Goal: Check status: Check status

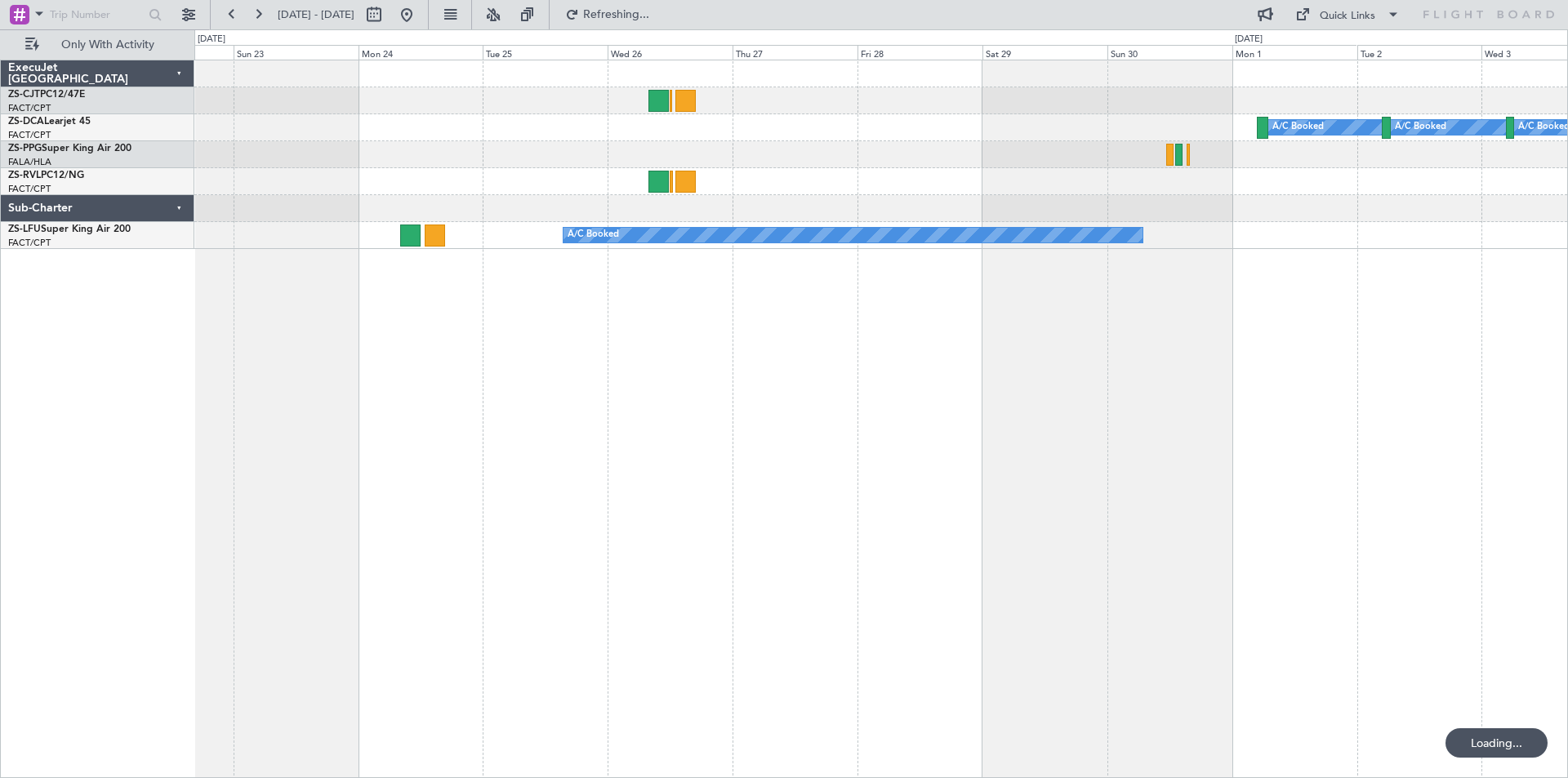
click at [420, 7] on button at bounding box center [407, 15] width 26 height 26
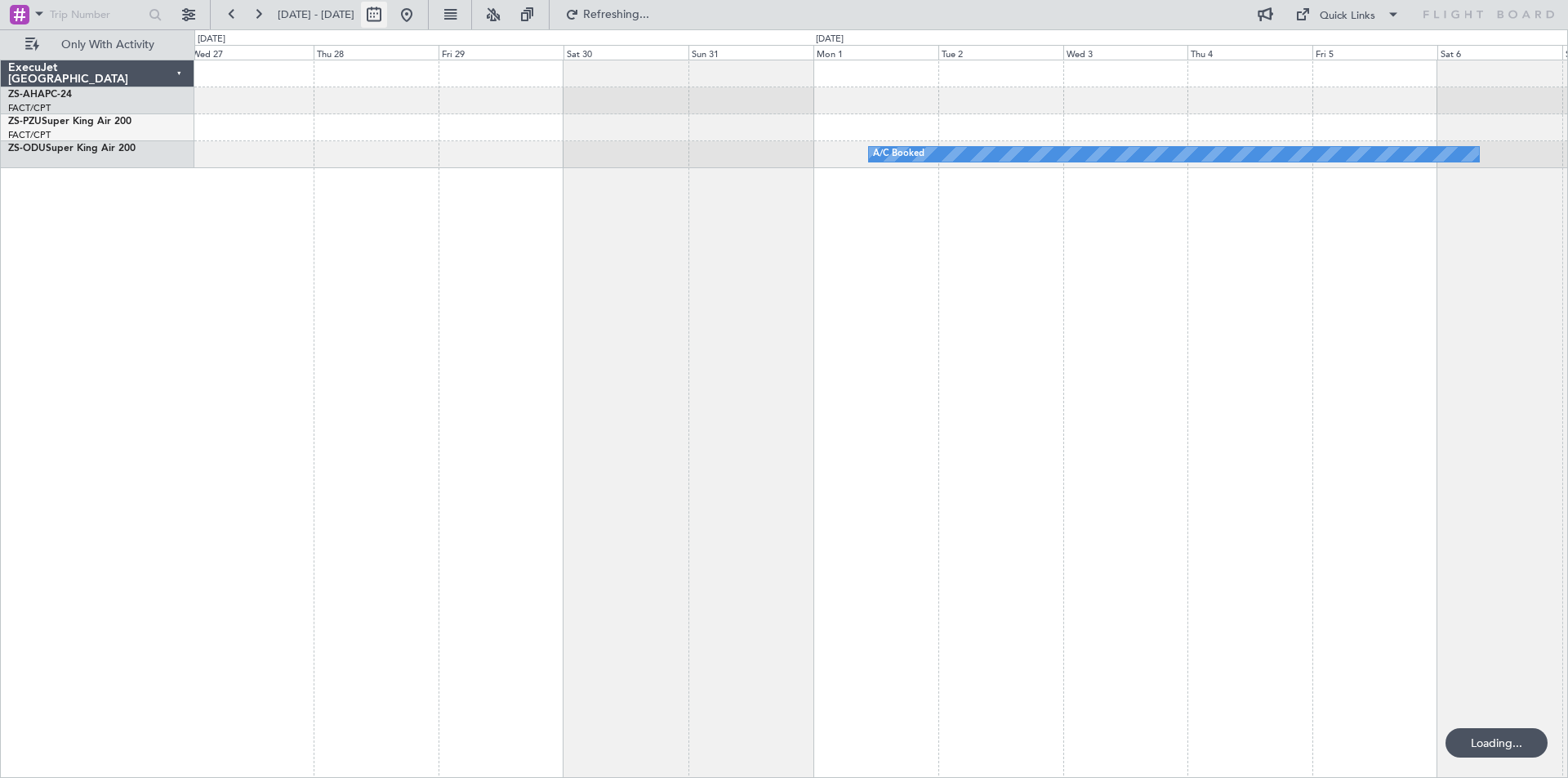
click at [387, 17] on button at bounding box center [374, 15] width 26 height 26
select select "8"
select select "2025"
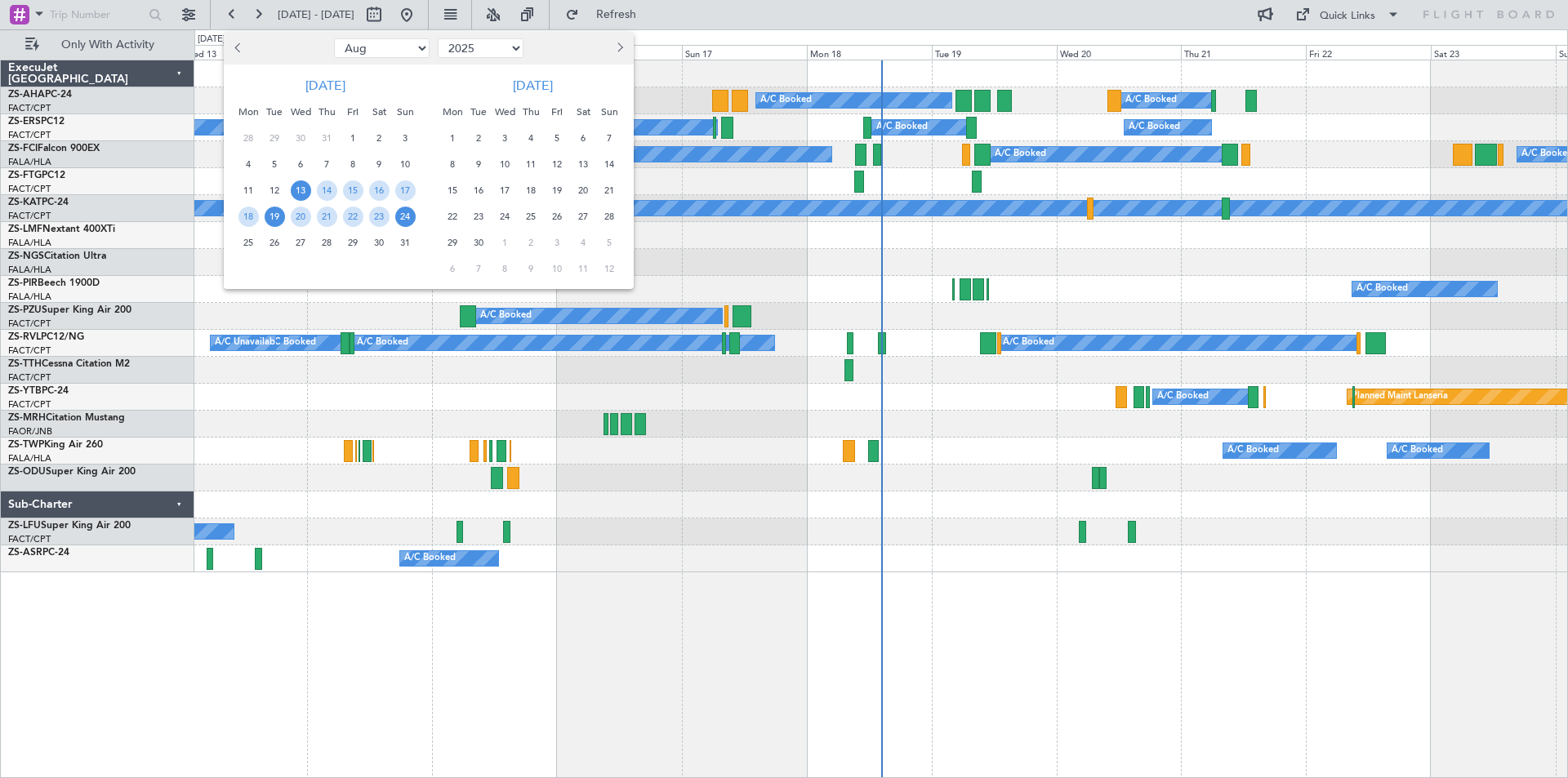
click at [270, 213] on span "19" at bounding box center [275, 217] width 20 height 20
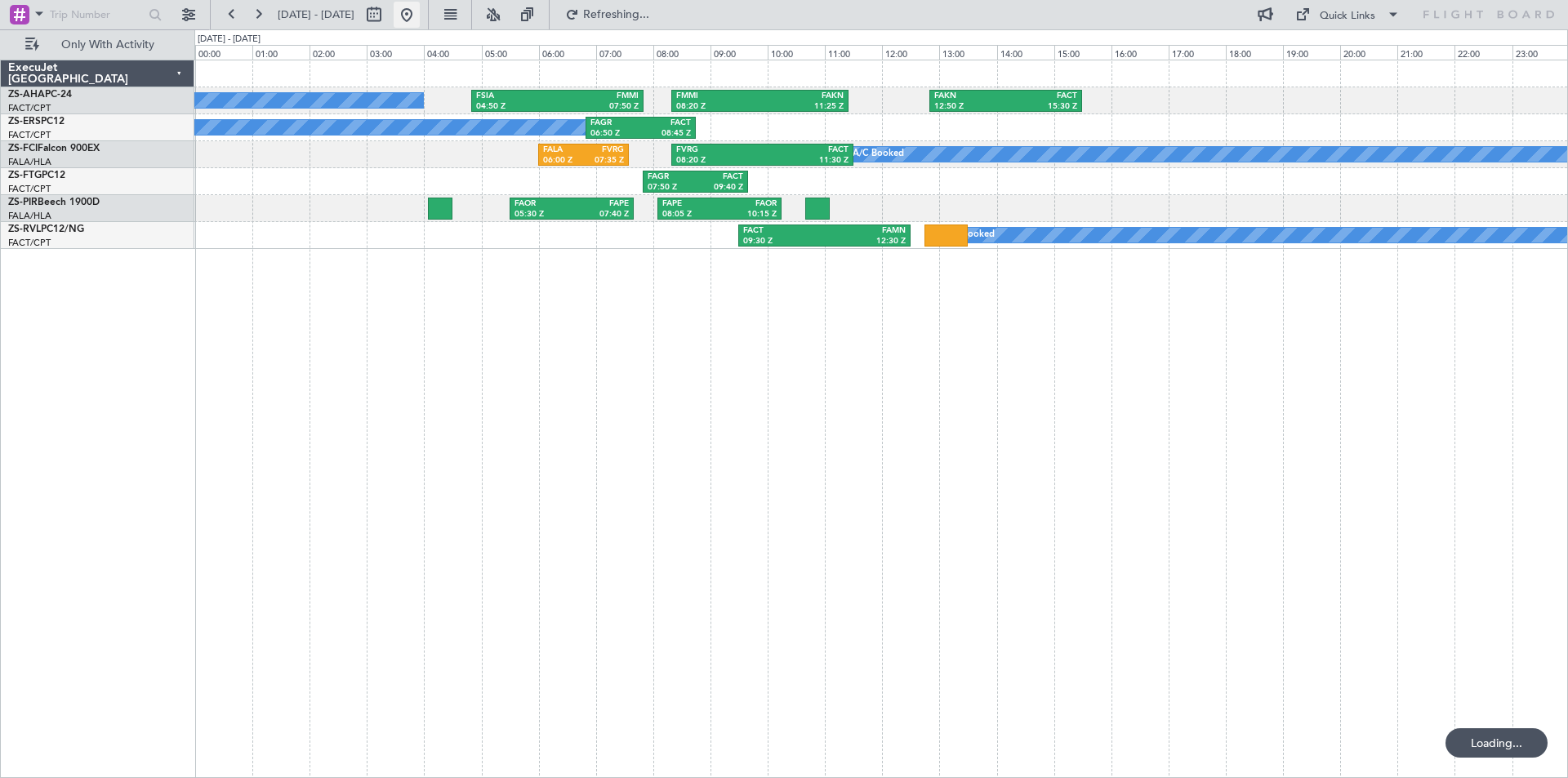
click at [420, 6] on button at bounding box center [407, 15] width 26 height 26
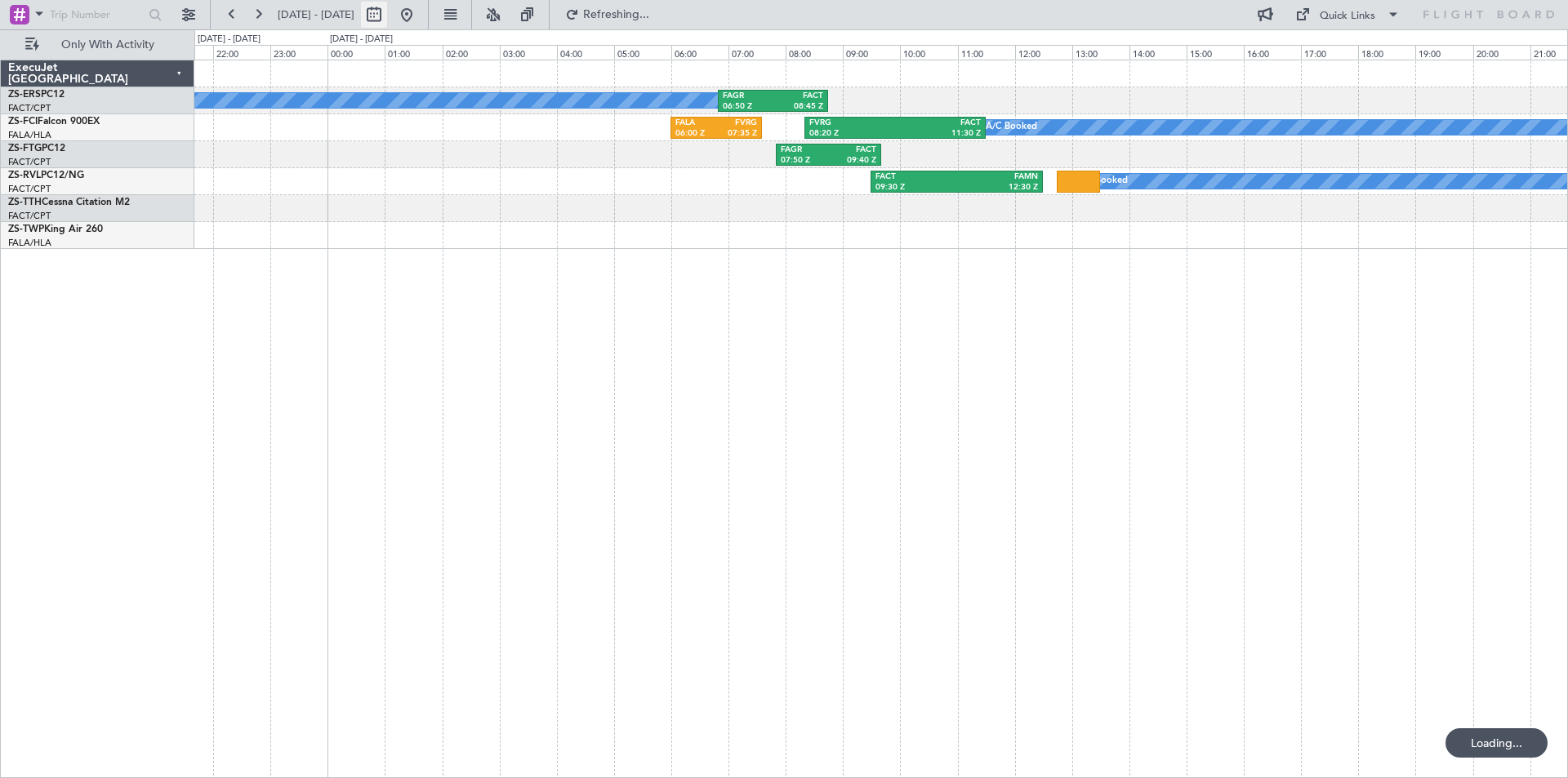
click at [387, 13] on button at bounding box center [374, 15] width 26 height 26
select select "8"
select select "2025"
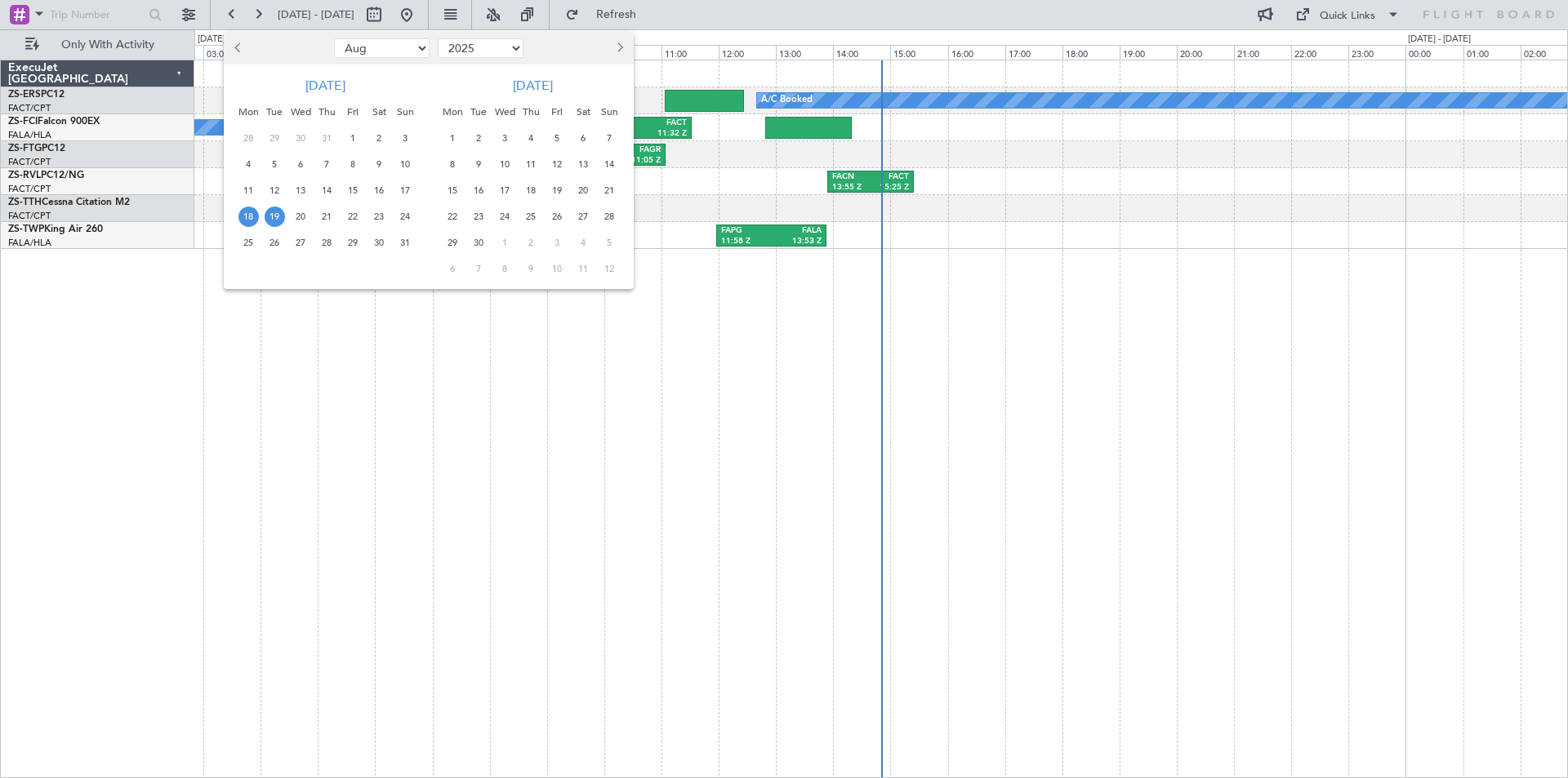
click at [494, 136] on div "3" at bounding box center [505, 138] width 26 height 26
click at [501, 137] on span "3" at bounding box center [505, 138] width 20 height 20
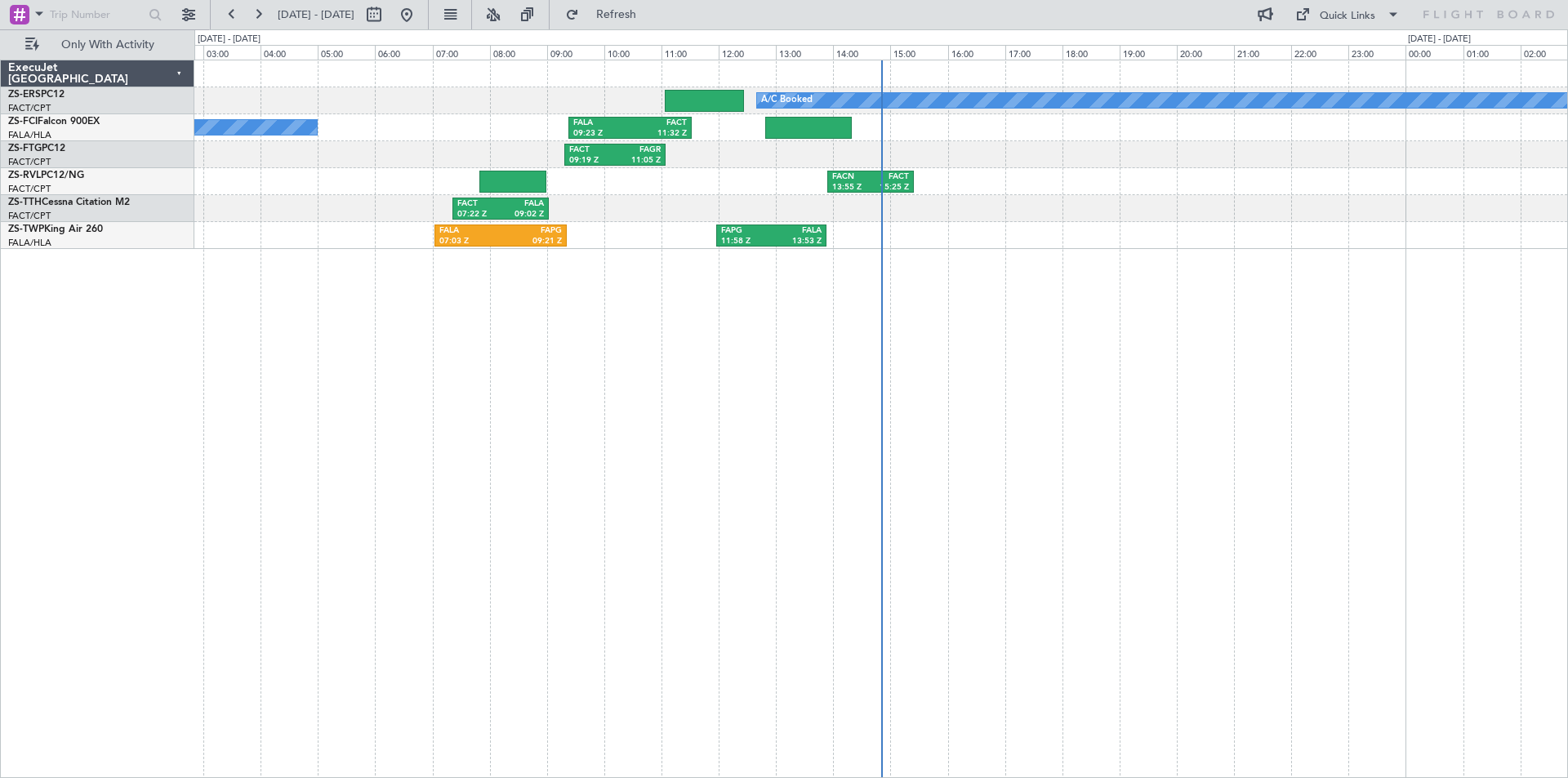
select select "9"
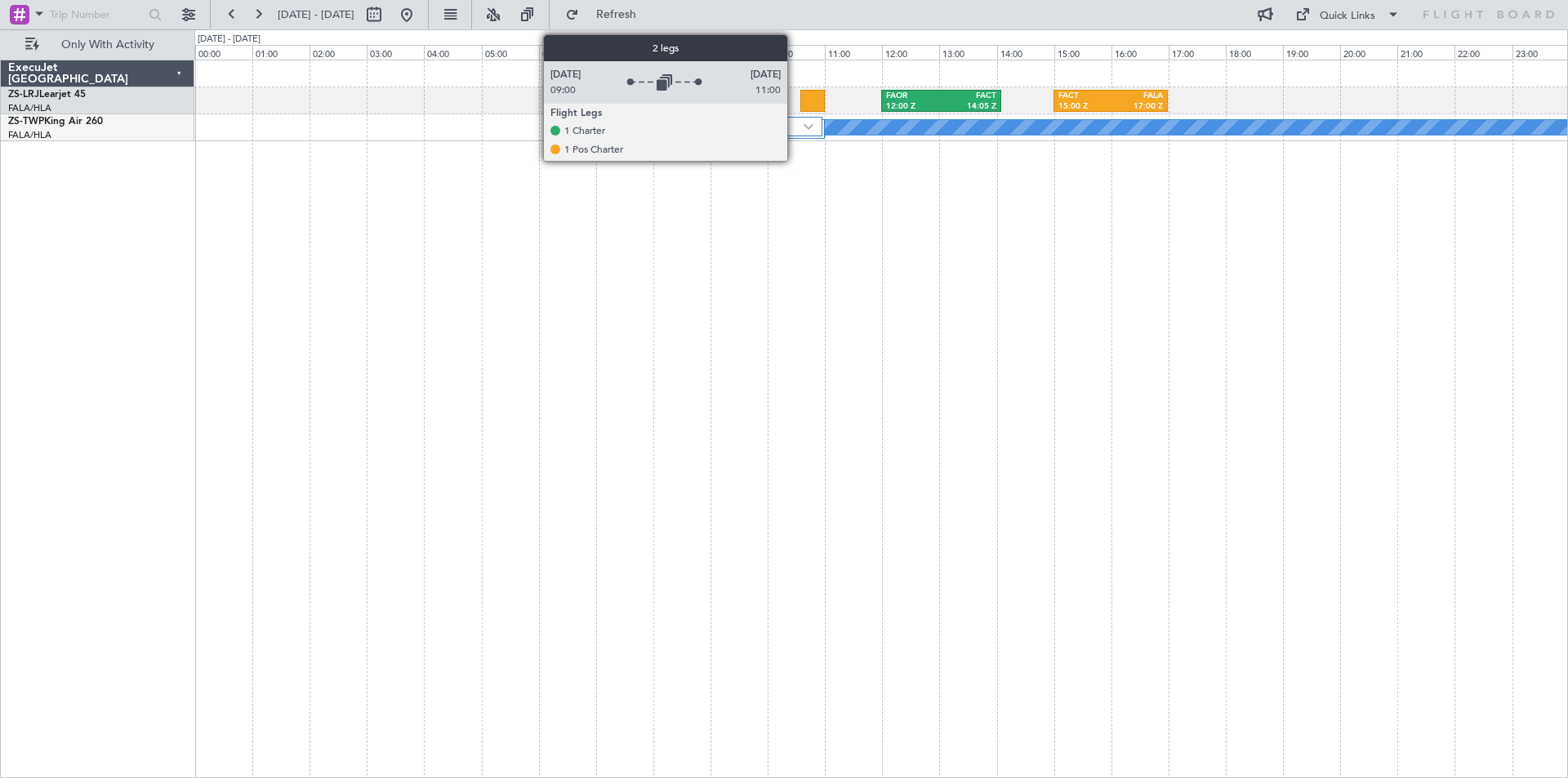
click at [795, 126] on label "2 Flight Legs" at bounding box center [761, 127] width 85 height 14
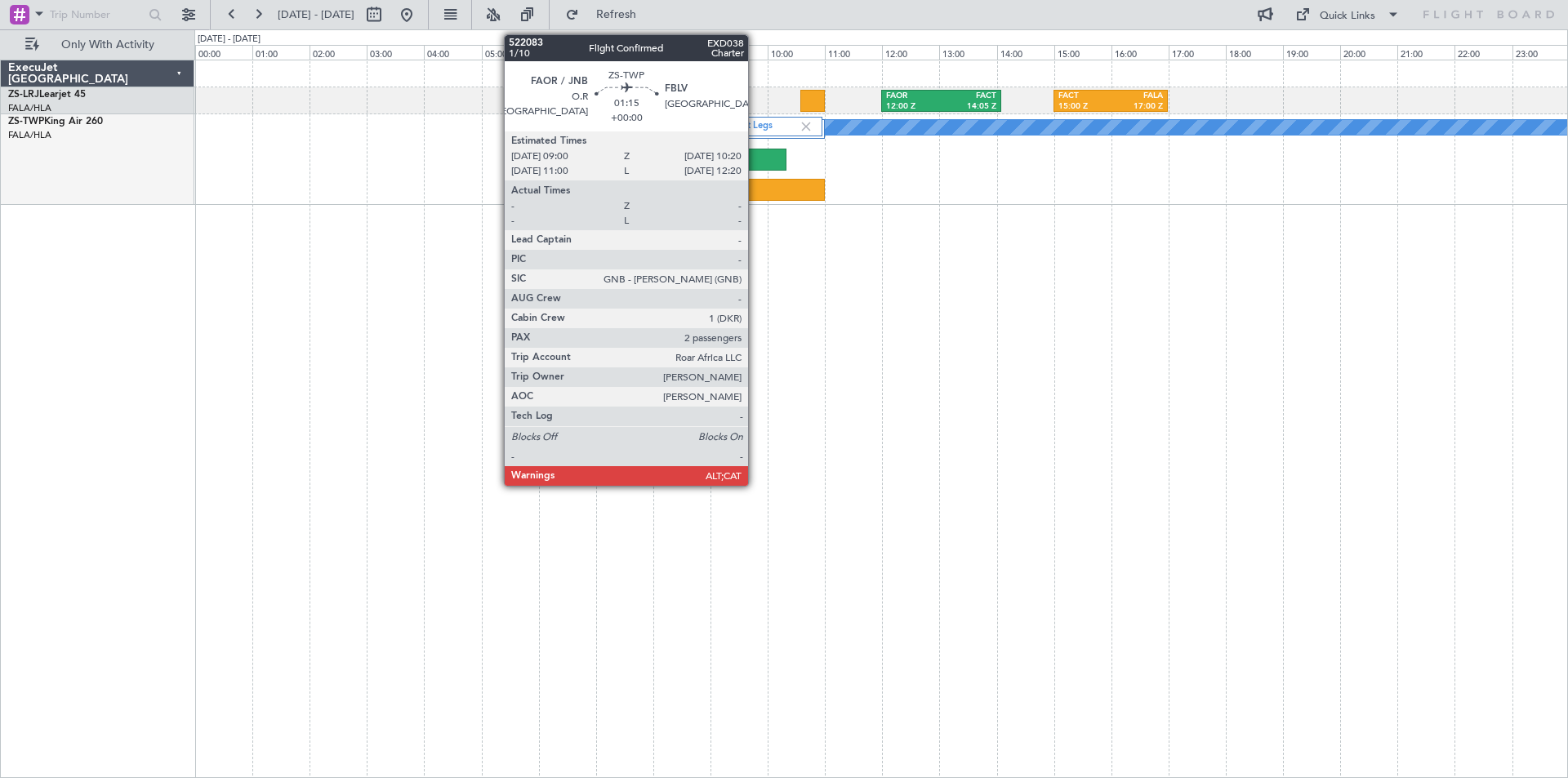
click at [755, 160] on div at bounding box center [748, 160] width 77 height 22
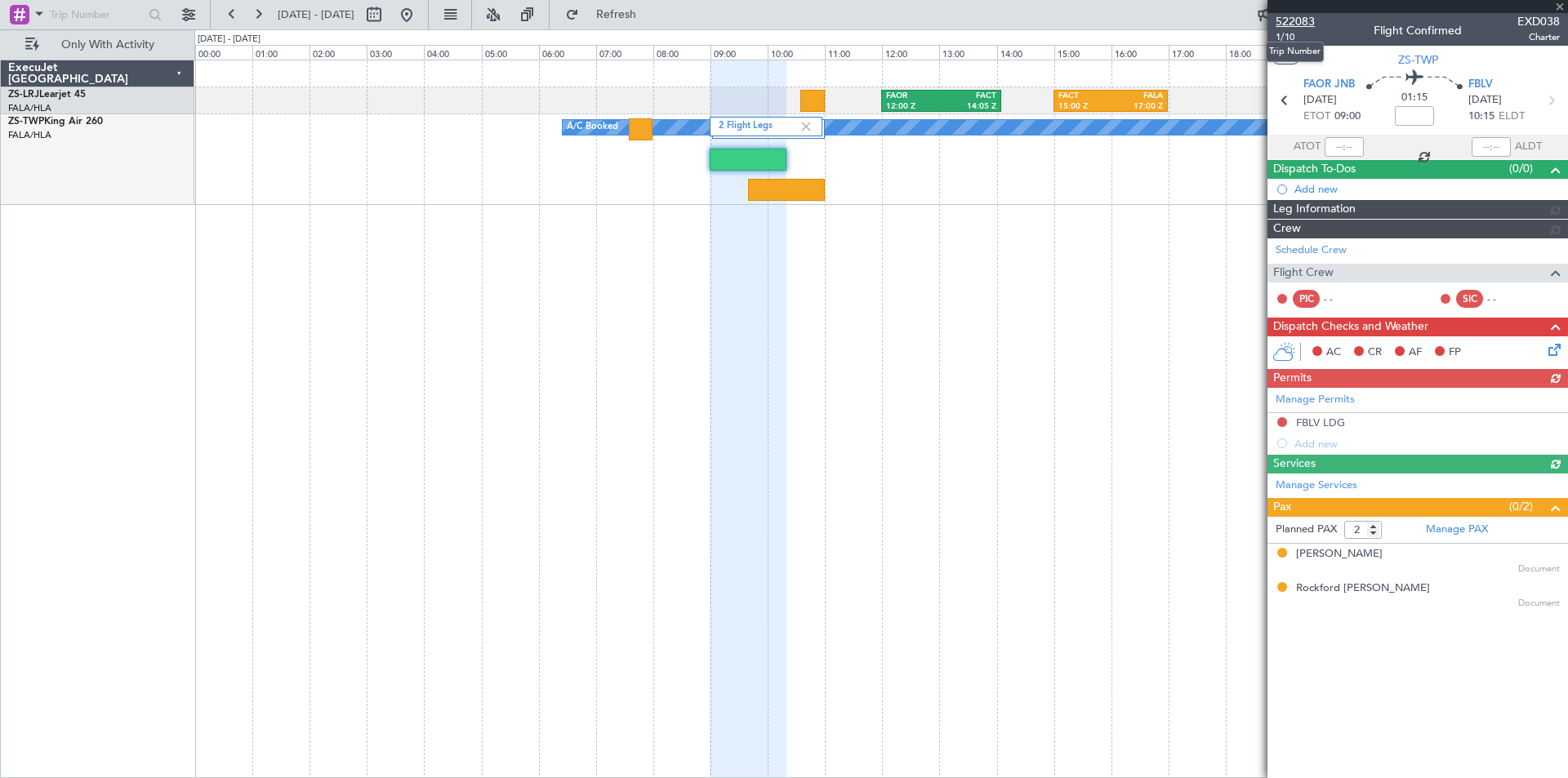
click at [1289, 21] on span "522083" at bounding box center [1295, 21] width 39 height 17
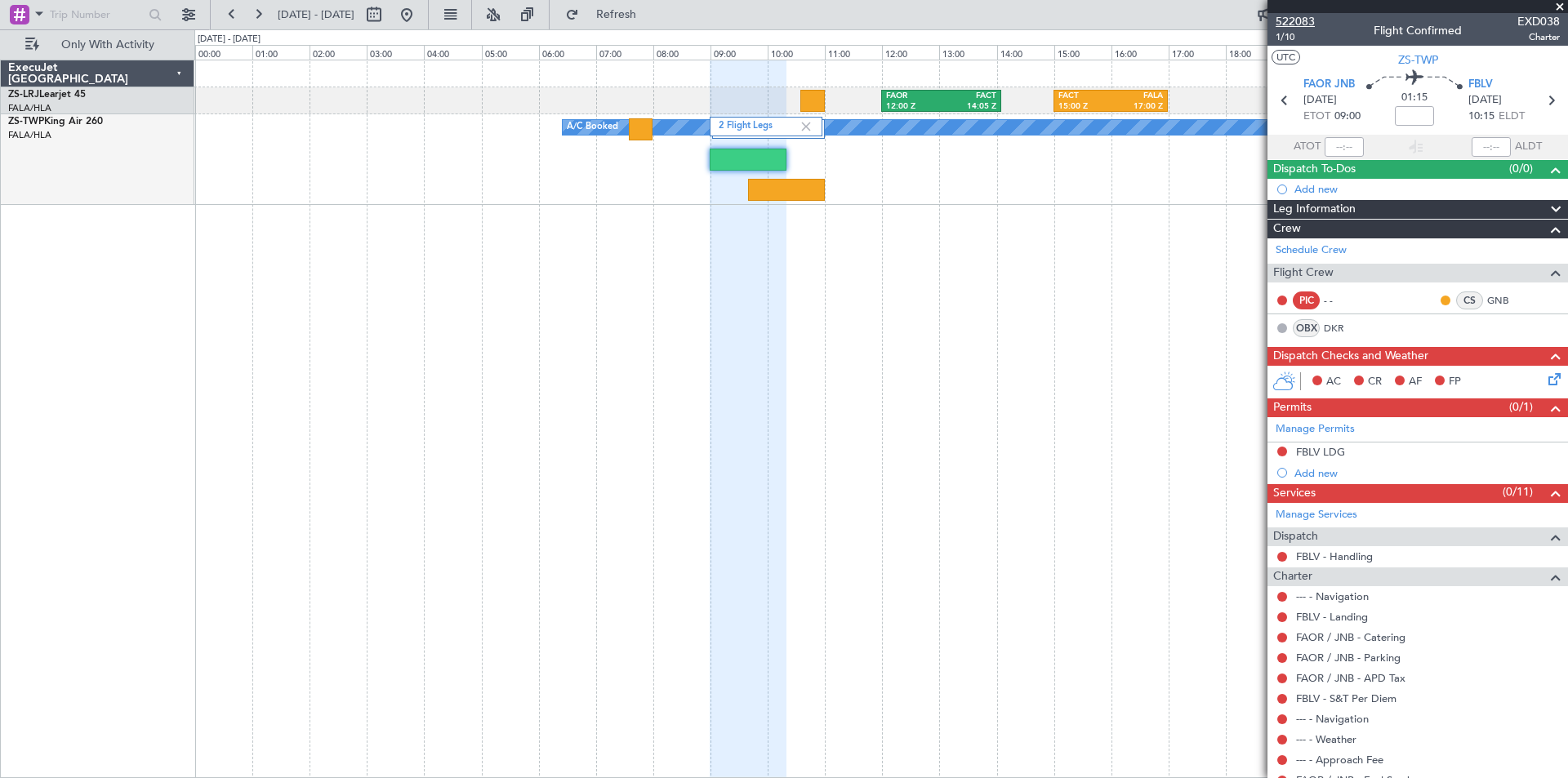
click at [1307, 24] on span "522083" at bounding box center [1295, 21] width 39 height 17
